Goal: Information Seeking & Learning: Learn about a topic

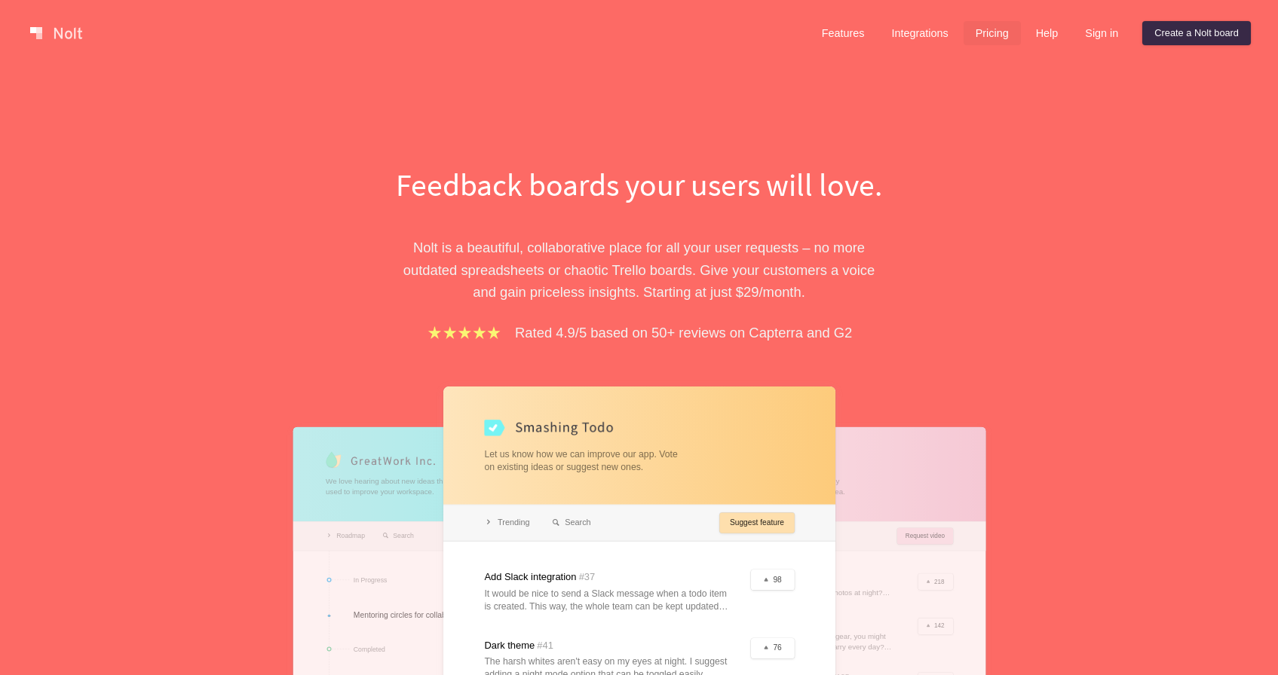
click at [991, 35] on link "Pricing" at bounding box center [991, 33] width 57 height 24
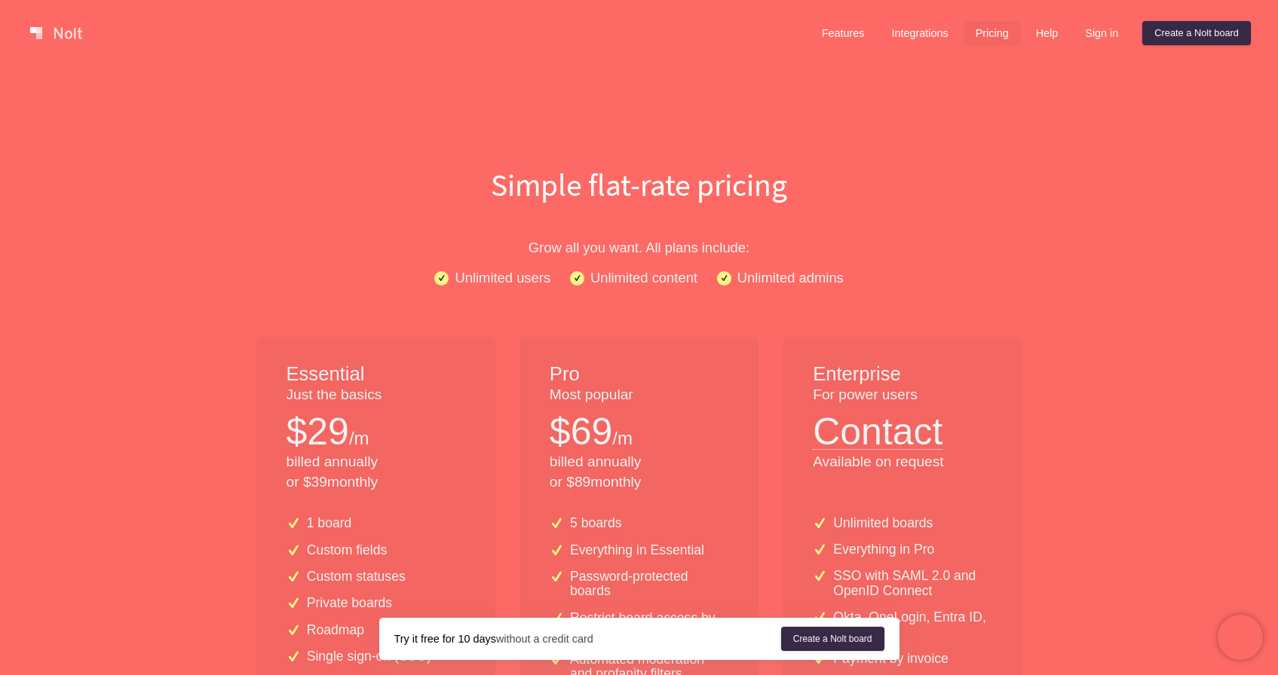
click at [39, 25] on link at bounding box center [56, 33] width 64 height 24
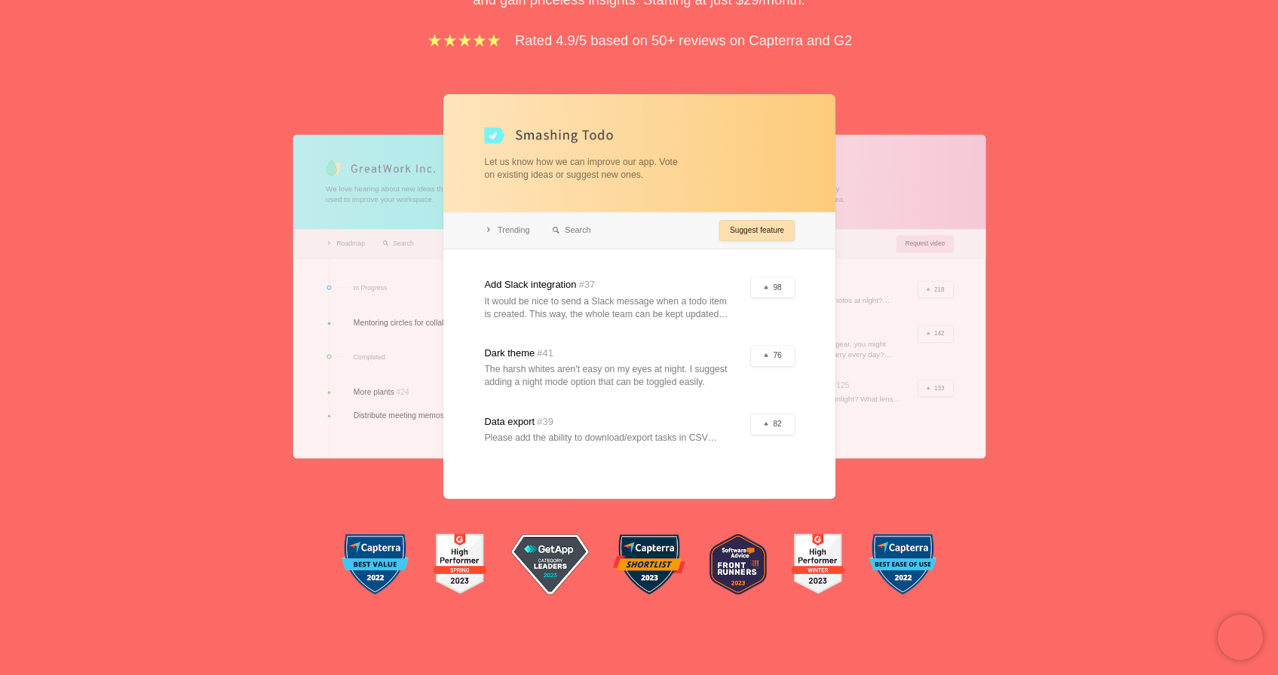
scroll to position [295, 0]
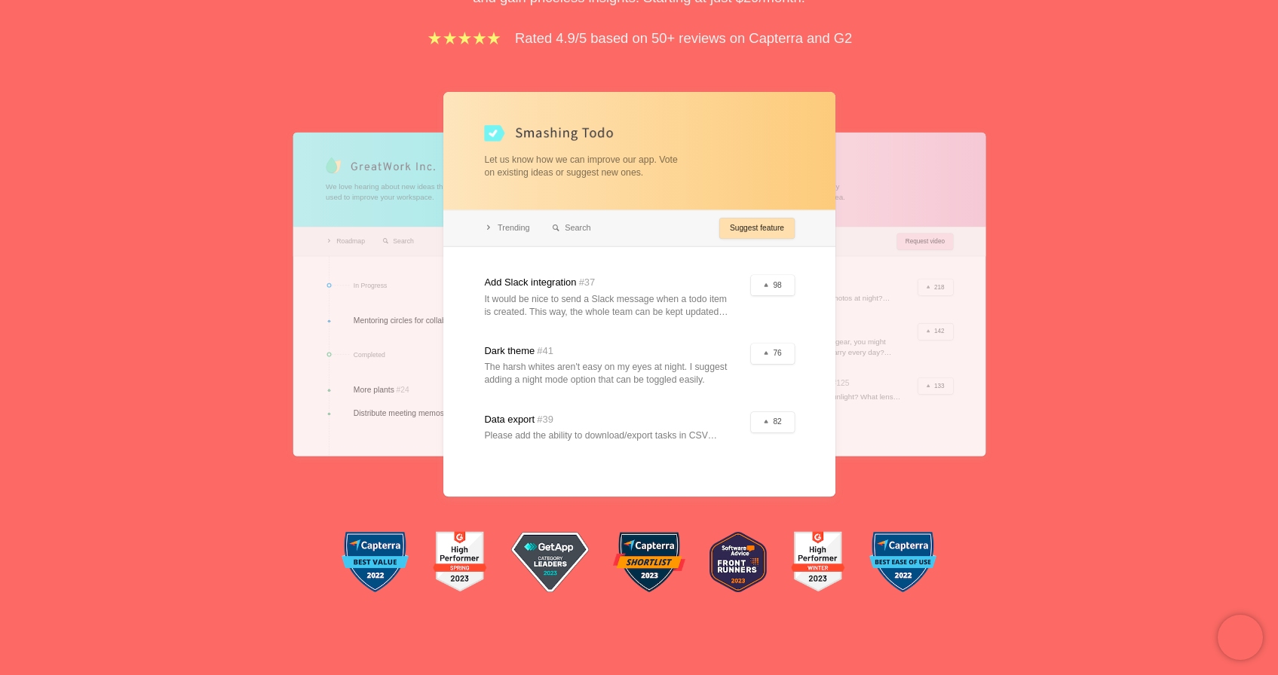
click at [553, 292] on div at bounding box center [639, 295] width 392 height 406
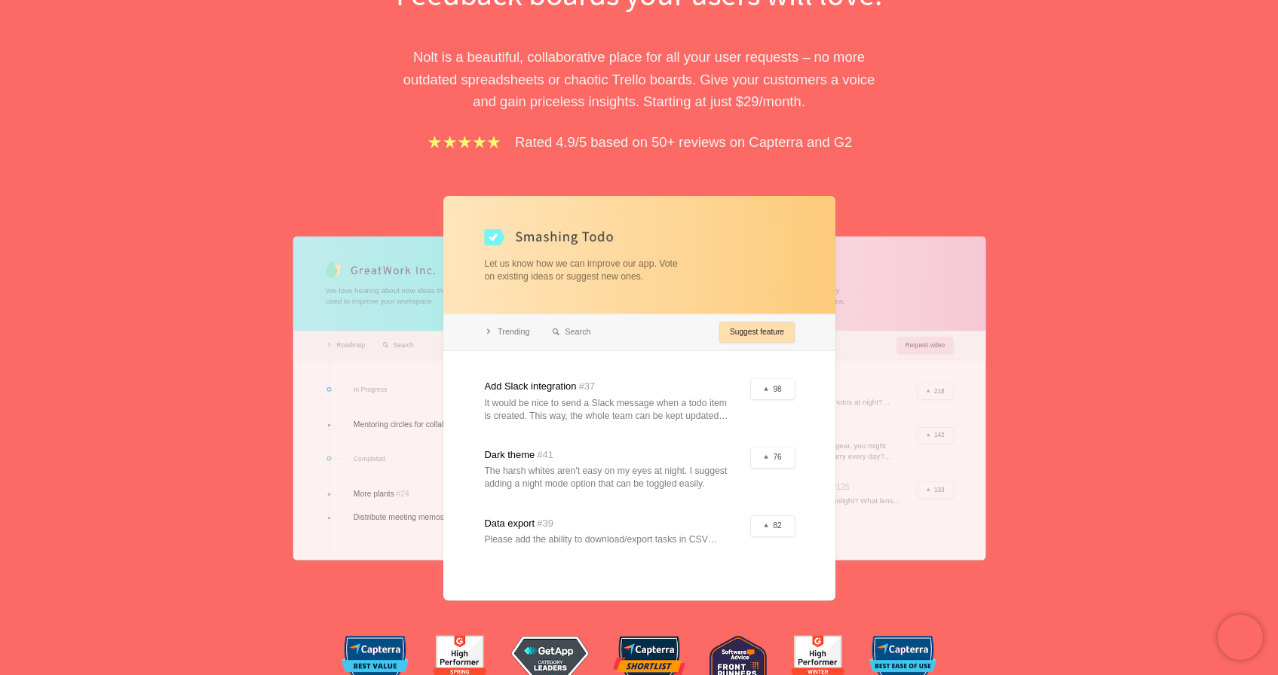
scroll to position [0, 0]
